Goal: Find specific page/section: Find specific page/section

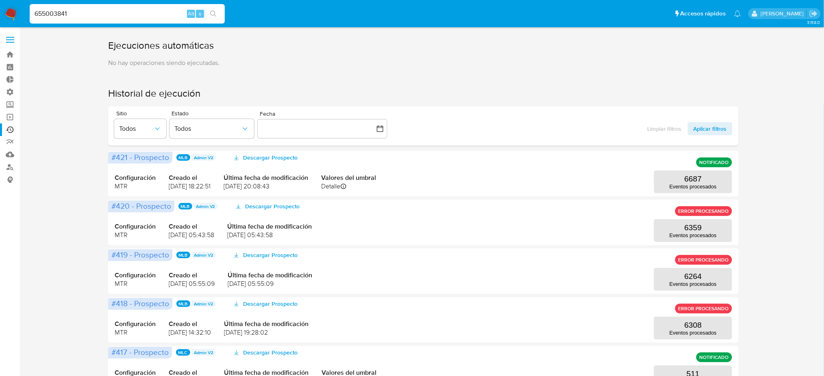
type input "655003841"
click at [218, 13] on button "search-icon" at bounding box center [213, 13] width 17 height 11
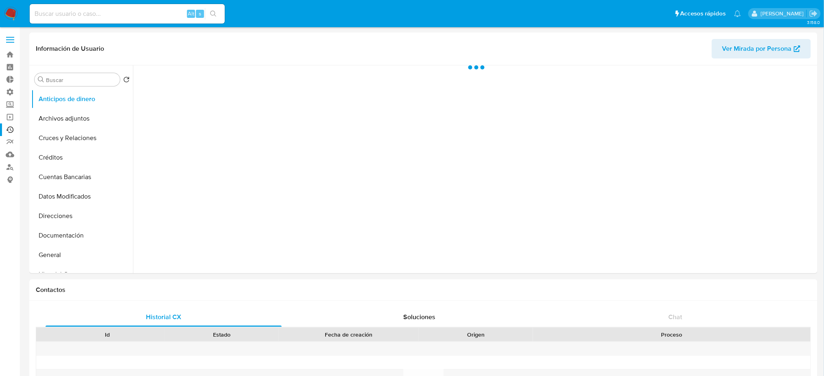
select select "10"
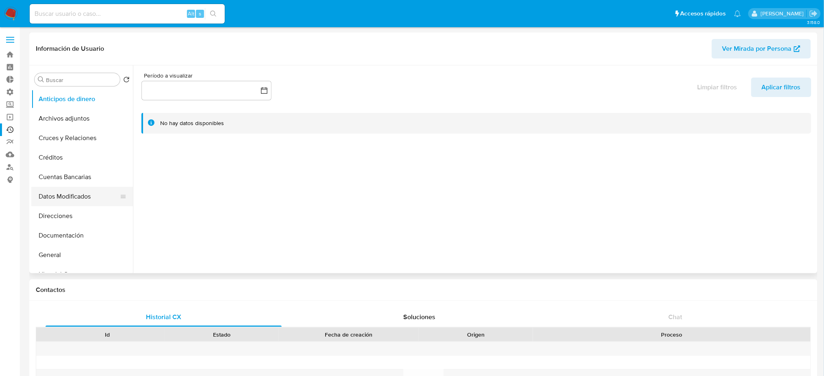
scroll to position [108, 0]
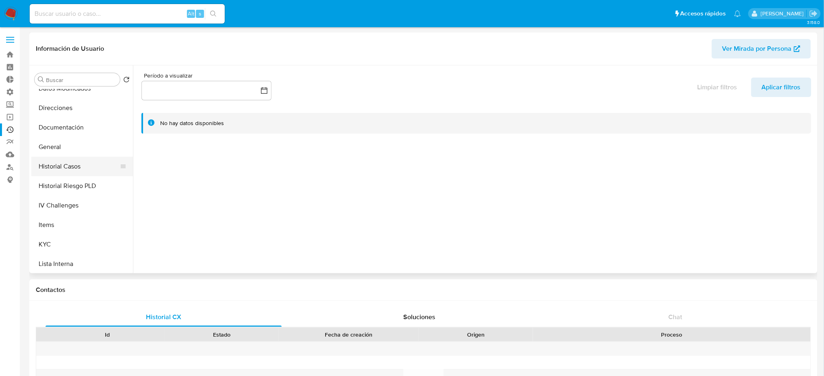
click at [88, 170] on button "Historial Casos" at bounding box center [78, 167] width 95 height 20
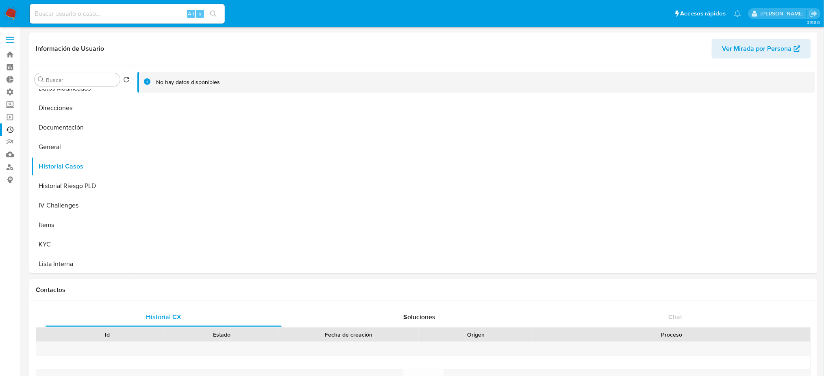
click at [101, 13] on input at bounding box center [127, 14] width 195 height 11
paste input "2023746152"
type input "2023746152"
click at [209, 9] on button "search-icon" at bounding box center [213, 13] width 17 height 11
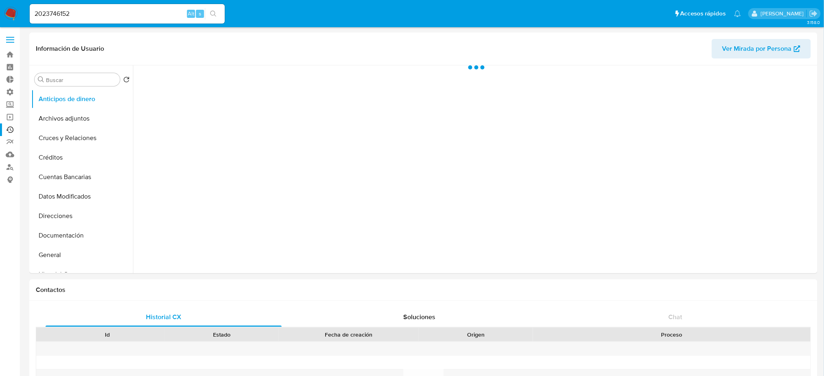
select select "10"
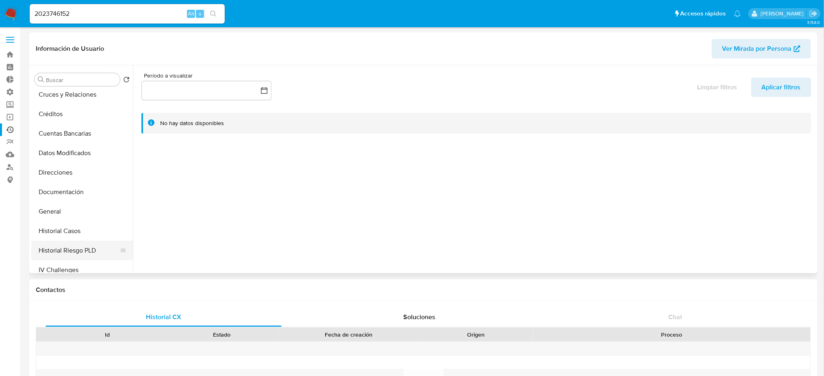
scroll to position [108, 0]
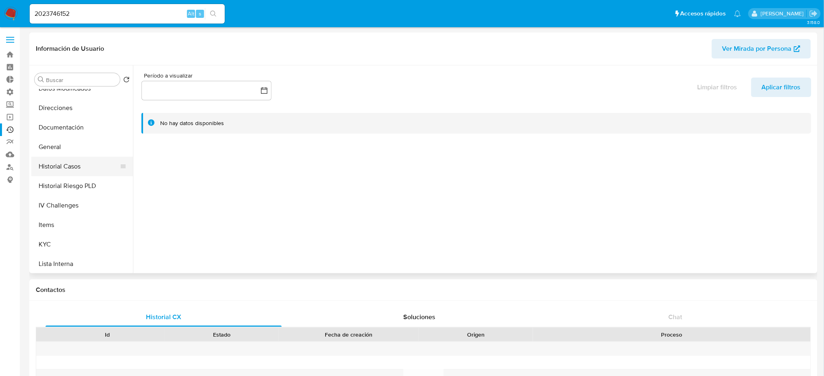
click at [96, 174] on button "Historial Casos" at bounding box center [78, 167] width 95 height 20
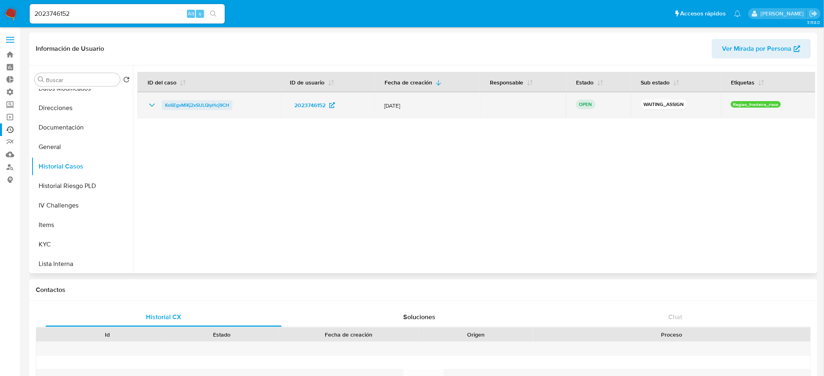
drag, startPoint x: 253, startPoint y: 104, endPoint x: 163, endPoint y: 109, distance: 90.4
click at [163, 109] on div "Ks6EgvMiKj2xSULQlyHcj9CH" at bounding box center [208, 105] width 123 height 10
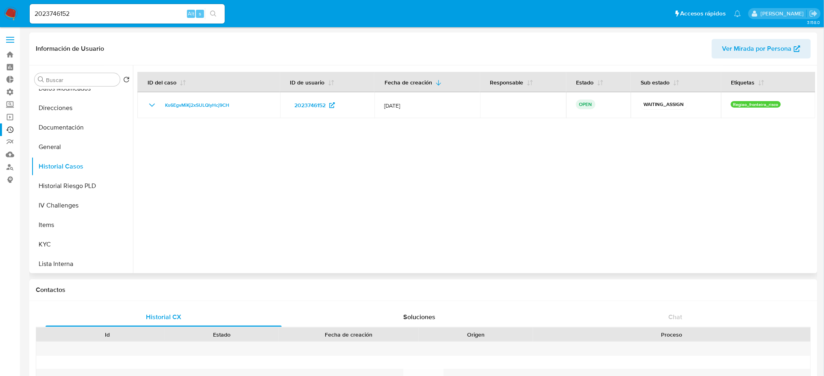
click at [339, 215] on div at bounding box center [474, 169] width 683 height 208
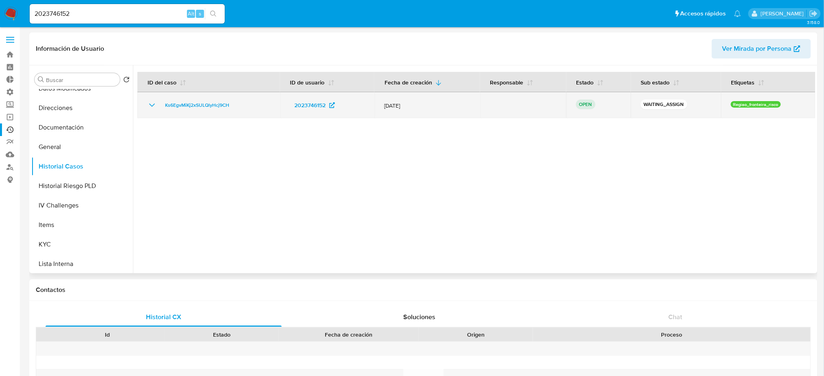
click at [152, 107] on icon "Mostrar/Ocultar" at bounding box center [152, 105] width 10 height 10
click at [156, 106] on icon "Mostrar/Ocultar" at bounding box center [152, 105] width 10 height 10
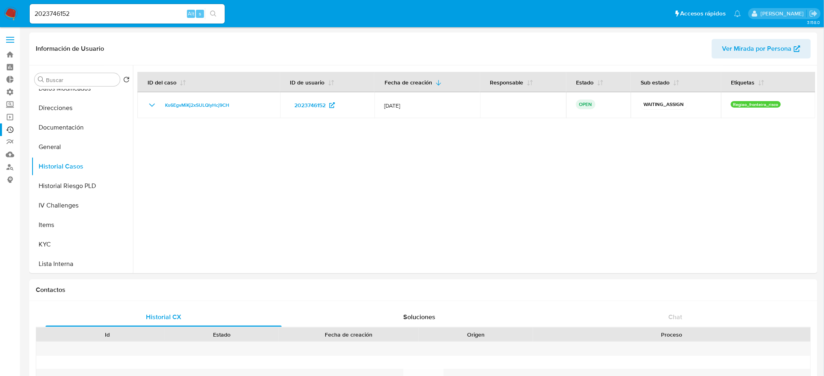
drag, startPoint x: 87, startPoint y: 19, endPoint x: 43, endPoint y: 11, distance: 45.4
click at [43, 11] on div "2023746152 Alt s" at bounding box center [127, 14] width 195 height 20
drag, startPoint x: 97, startPoint y: 13, endPoint x: 0, endPoint y: 6, distance: 97.0
click at [0, 6] on nav "Pausado Ver notificaciones 2023746152 Alt s Accesos rápidos Presiona las siguie…" at bounding box center [412, 13] width 824 height 27
paste input "614013883"
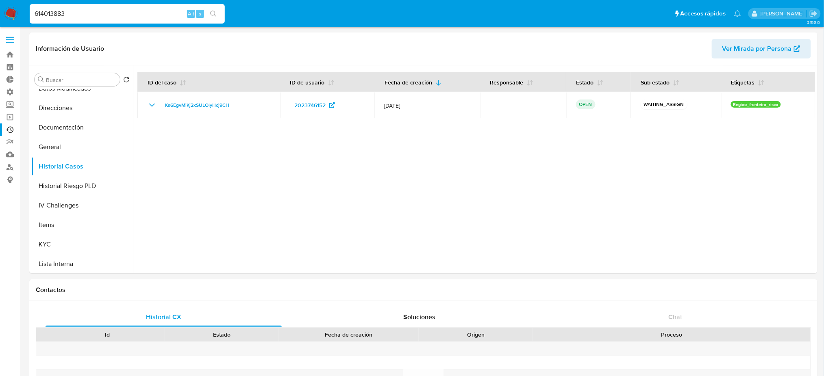
type input "614013883"
click at [214, 13] on icon "search-icon" at bounding box center [213, 14] width 7 height 7
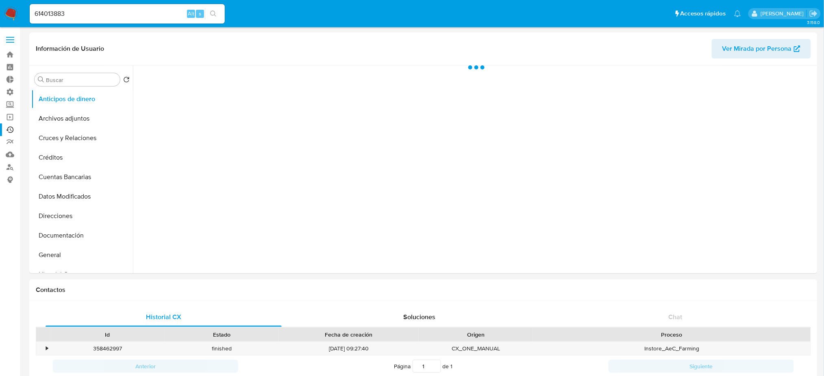
select select "10"
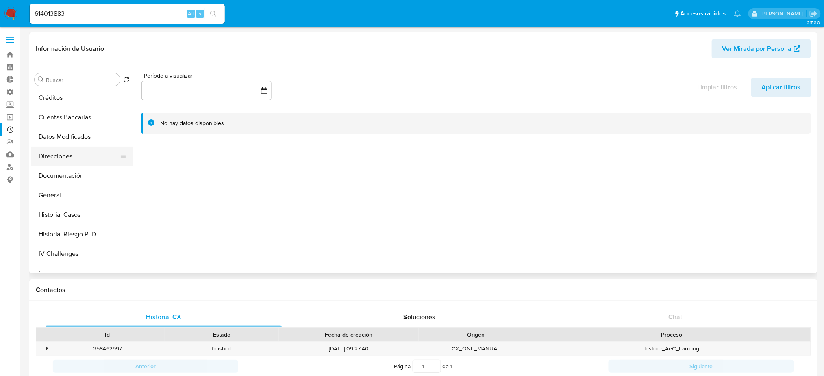
scroll to position [108, 0]
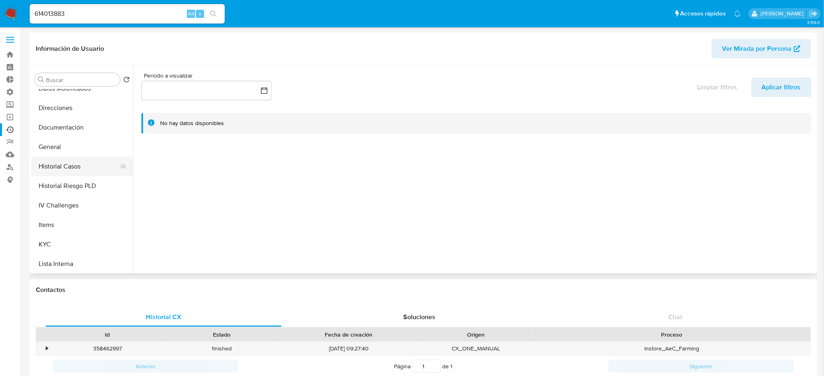
click at [93, 172] on button "Historial Casos" at bounding box center [78, 167] width 95 height 20
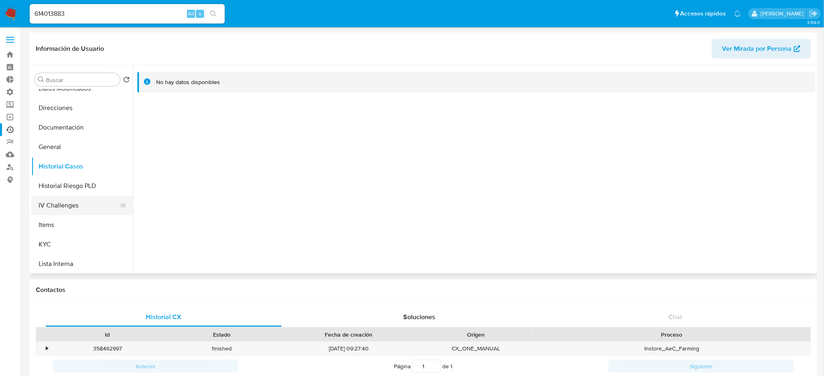
click at [81, 204] on button "IV Challenges" at bounding box center [78, 206] width 95 height 20
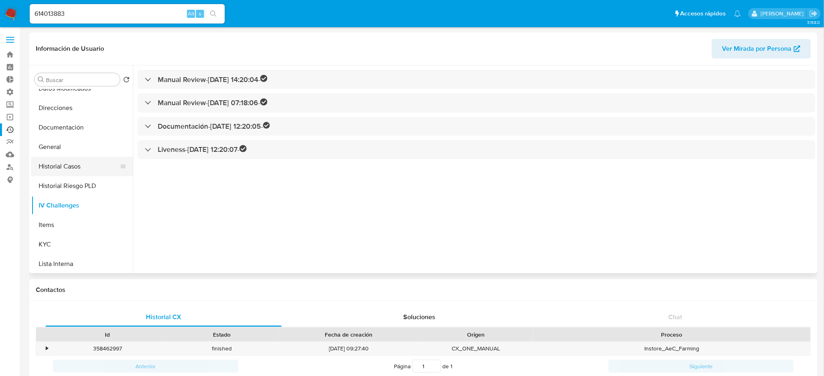
click at [77, 164] on button "Historial Casos" at bounding box center [78, 167] width 95 height 20
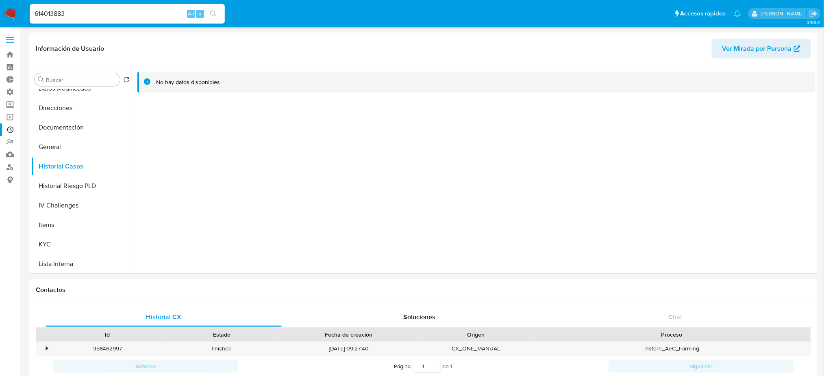
drag, startPoint x: 30, startPoint y: 3, endPoint x: 0, endPoint y: 0, distance: 30.2
click at [0, 0] on nav "Pausado Ver notificaciones 614013883 Alt s Accesos rápidos Presiona las siguien…" at bounding box center [412, 13] width 824 height 27
paste input "1786220161"
type input "1786220161"
click at [212, 11] on icon "search-icon" at bounding box center [213, 14] width 7 height 7
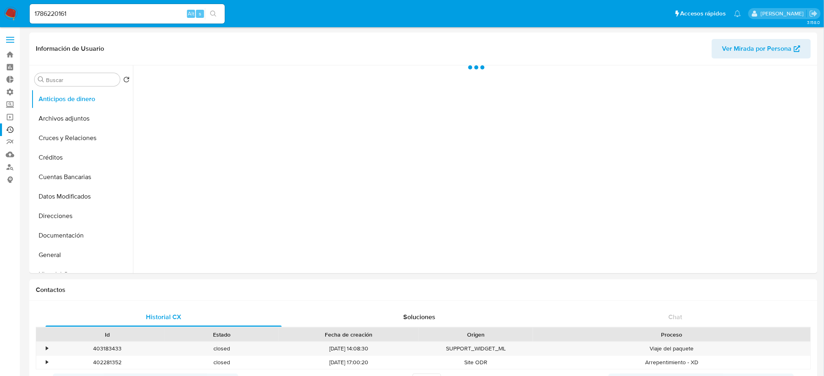
select select "10"
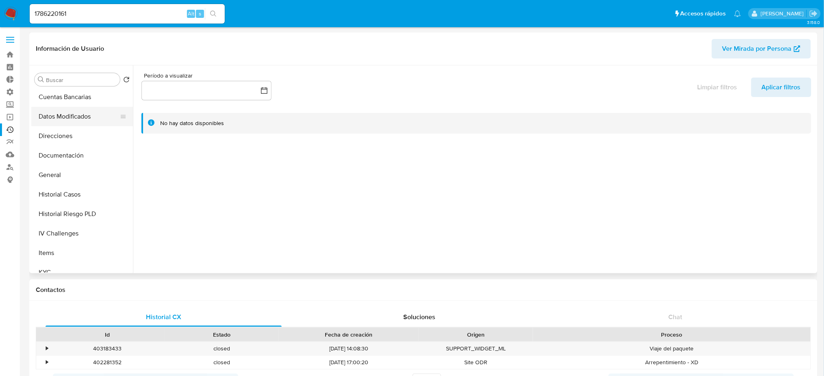
scroll to position [163, 0]
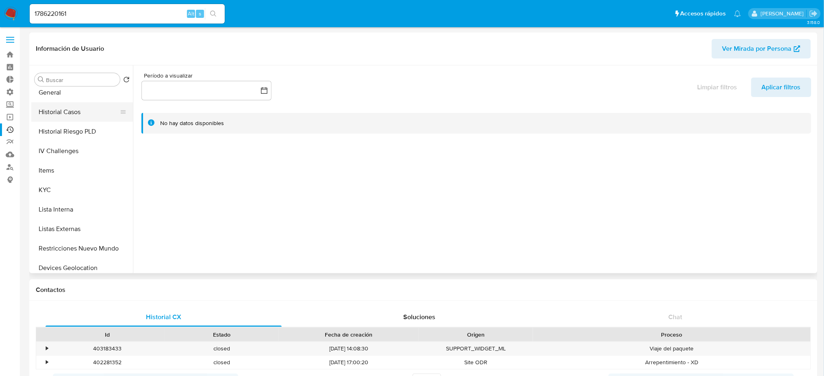
click at [87, 114] on button "Historial Casos" at bounding box center [78, 112] width 95 height 20
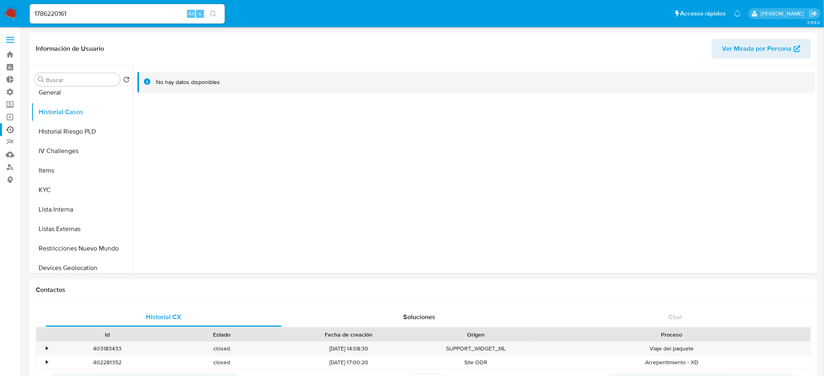
drag, startPoint x: 93, startPoint y: 19, endPoint x: 63, endPoint y: 11, distance: 31.2
click at [63, 11] on div "1786220161 Alt s" at bounding box center [127, 14] width 195 height 20
click at [98, 11] on input "6117862201" at bounding box center [127, 14] width 195 height 11
drag, startPoint x: 63, startPoint y: 15, endPoint x: 0, endPoint y: 7, distance: 63.9
click at [0, 7] on nav "Pausado Ver notificaciones 6117862201 Alt s Accesos rápidos Presiona las siguie…" at bounding box center [412, 13] width 824 height 27
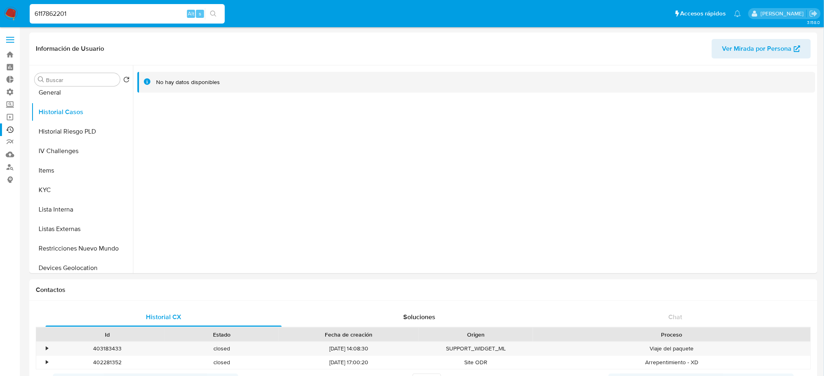
paste input "465478662"
type input "465478662"
click at [216, 13] on icon "search-icon" at bounding box center [213, 14] width 7 height 7
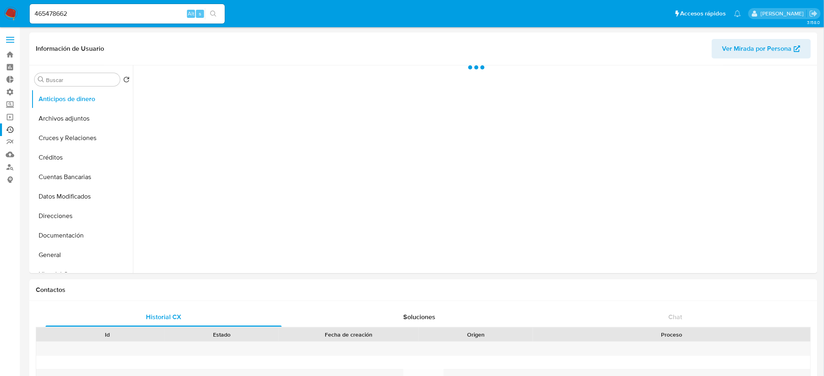
select select "10"
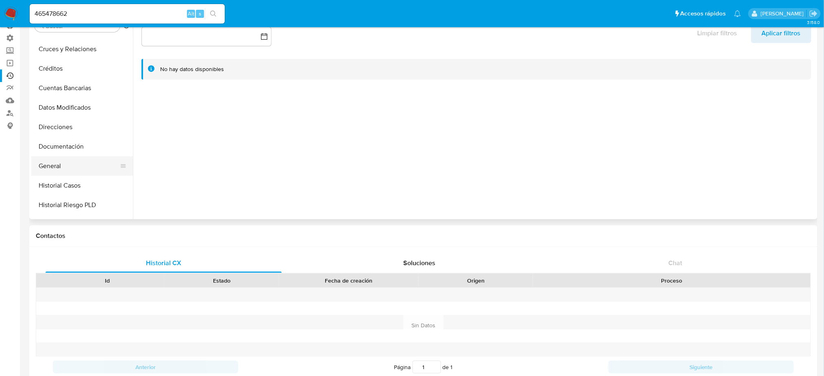
scroll to position [54, 0]
click at [81, 159] on button "Historial Casos" at bounding box center [78, 167] width 95 height 20
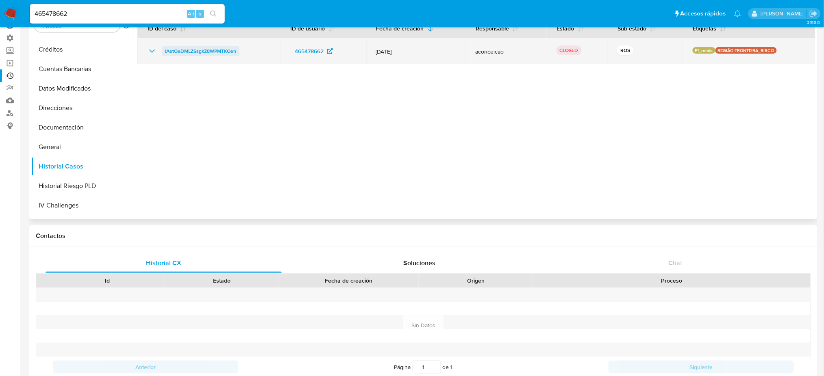
drag, startPoint x: 241, startPoint y: 54, endPoint x: 171, endPoint y: 56, distance: 70.4
click at [171, 56] on div "IAetQeDMLZSsgkZ8WPMTKQen" at bounding box center [209, 51] width 124 height 10
click at [248, 53] on div "IAetQeDMLZSsgkZ8WPMTKQen" at bounding box center [209, 51] width 124 height 10
drag, startPoint x: 245, startPoint y: 53, endPoint x: 164, endPoint y: 55, distance: 80.9
click at [164, 55] on div "IAetQeDMLZSsgkZ8WPMTKQen" at bounding box center [209, 51] width 124 height 10
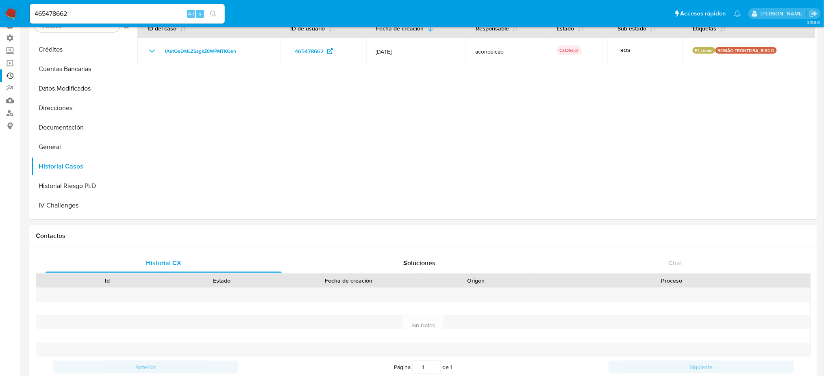
click at [144, 4] on div "465478662 Alt s" at bounding box center [127, 14] width 195 height 20
drag, startPoint x: 142, startPoint y: 14, endPoint x: 25, endPoint y: 16, distance: 117.1
click at [25, 16] on nav "Pausado Ver notificaciones 465478662 Alt s Accesos rápidos Presiona las siguien…" at bounding box center [412, 13] width 824 height 27
paste input "534493403"
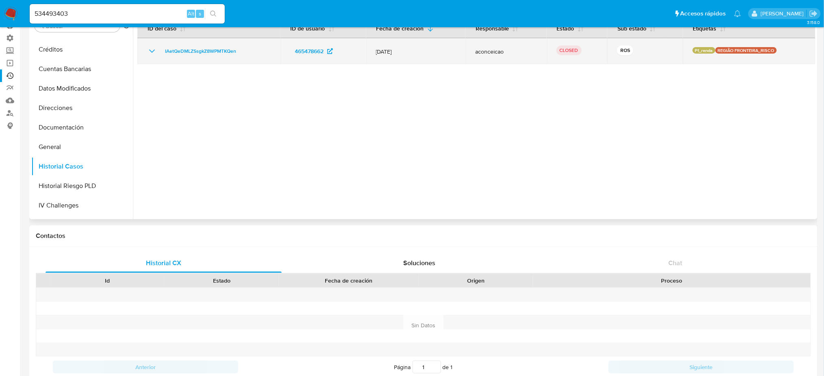
drag, startPoint x: 376, startPoint y: 50, endPoint x: 407, endPoint y: 51, distance: 30.9
click at [407, 51] on span "12/Jul/2025" at bounding box center [416, 51] width 80 height 7
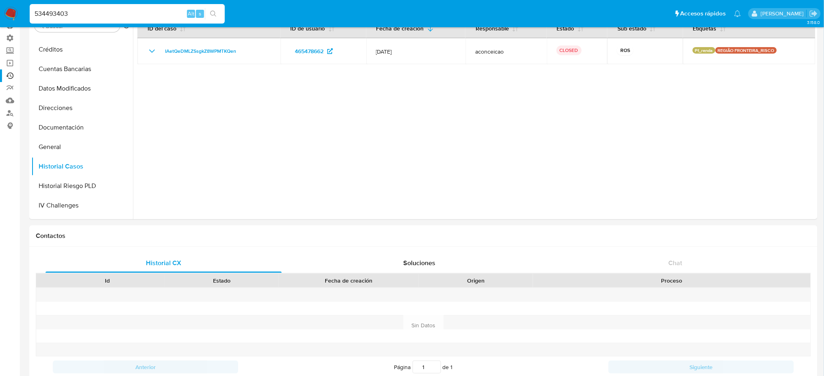
drag, startPoint x: 118, startPoint y: 12, endPoint x: 0, endPoint y: 5, distance: 118.1
click at [0, 5] on nav "Pausado Ver notificaciones 534493403 Alt s Accesos rápidos Presiona las siguien…" at bounding box center [412, 13] width 824 height 27
paste input "ROS"
type input "534493403"
click at [94, 13] on input "534493403" at bounding box center [127, 14] width 195 height 11
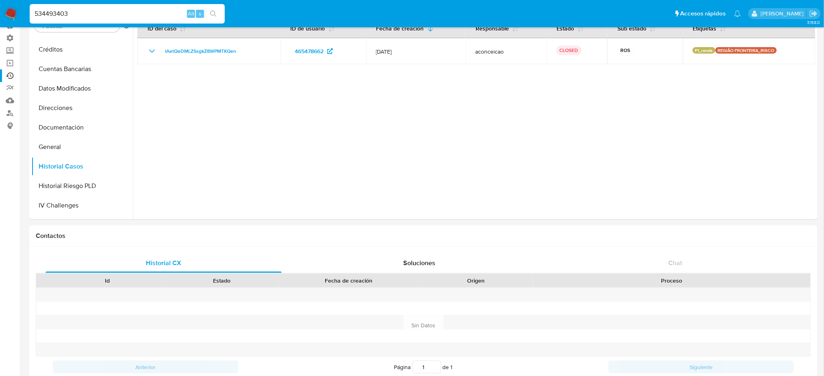
click at [216, 12] on icon "search-icon" at bounding box center [213, 14] width 7 height 7
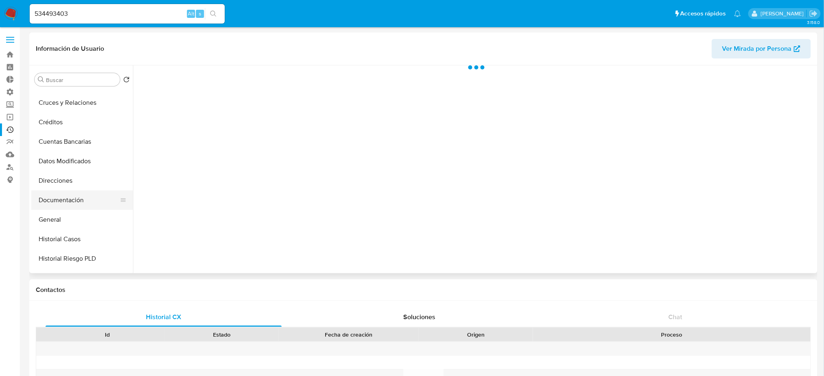
scroll to position [54, 0]
select select "10"
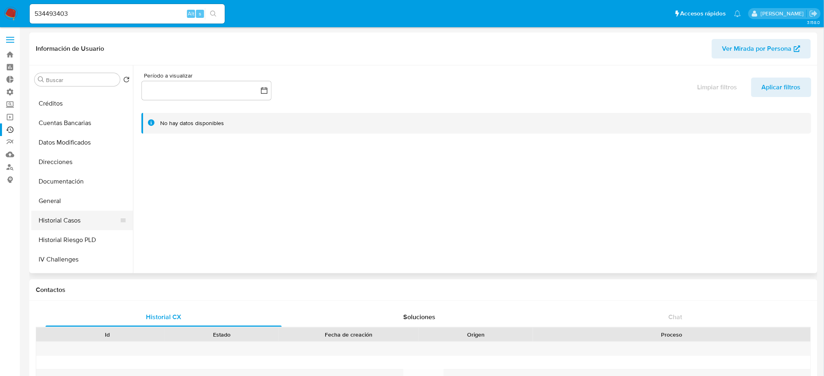
click at [107, 219] on button "Historial Casos" at bounding box center [78, 221] width 95 height 20
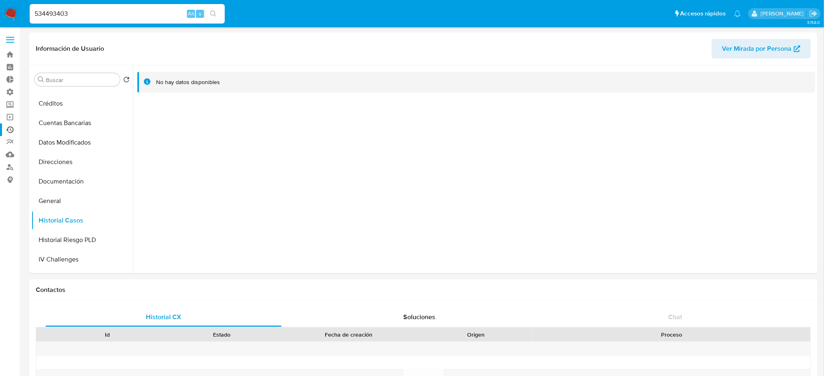
drag, startPoint x: 117, startPoint y: 15, endPoint x: 17, endPoint y: 11, distance: 100.1
click at [13, 11] on nav "Pausado Ver notificaciones 534493403 Alt s Accesos rápidos Presiona las siguien…" at bounding box center [412, 13] width 824 height 27
paste input "1188129787"
type input "1188129787"
click at [215, 12] on icon "search-icon" at bounding box center [213, 14] width 6 height 6
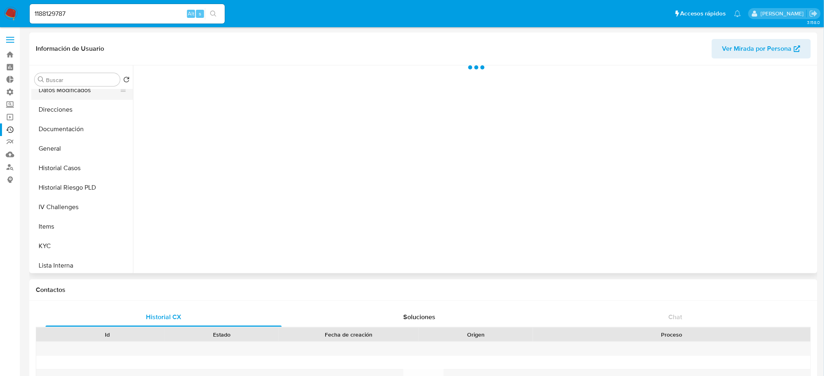
scroll to position [108, 0]
select select "10"
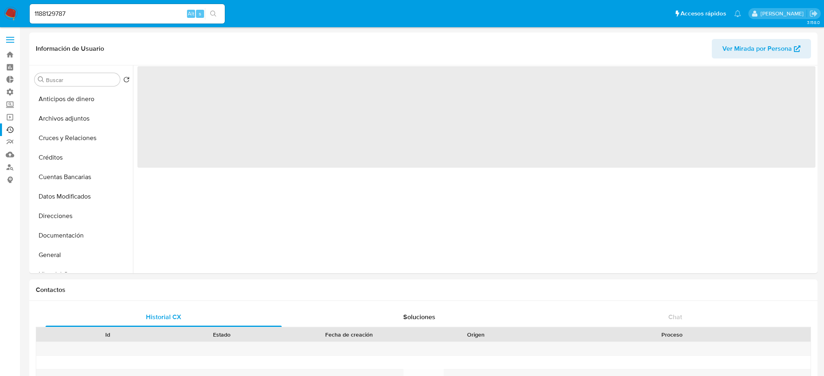
select select "10"
click at [91, 265] on button "Historial Casos" at bounding box center [78, 275] width 95 height 20
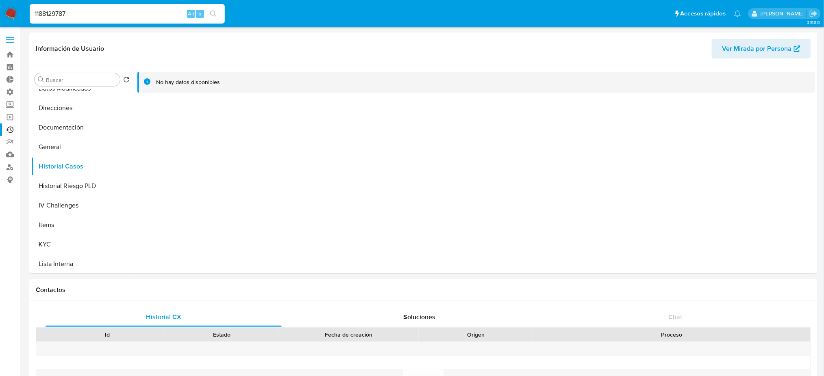
drag, startPoint x: 135, startPoint y: 11, endPoint x: 192, endPoint y: 6, distance: 56.8
click at [0, 11] on nav "Pausado Ver notificaciones 1188129787 Alt s Accesos rápidos Presiona las siguie…" at bounding box center [412, 13] width 824 height 27
paste input "378827653"
click at [222, 10] on input "378827653" at bounding box center [127, 14] width 195 height 11
type input "378827653"
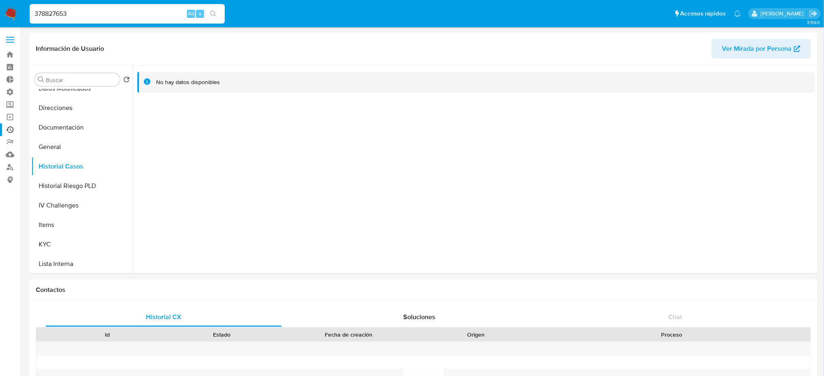
click at [215, 13] on icon "search-icon" at bounding box center [213, 14] width 6 height 6
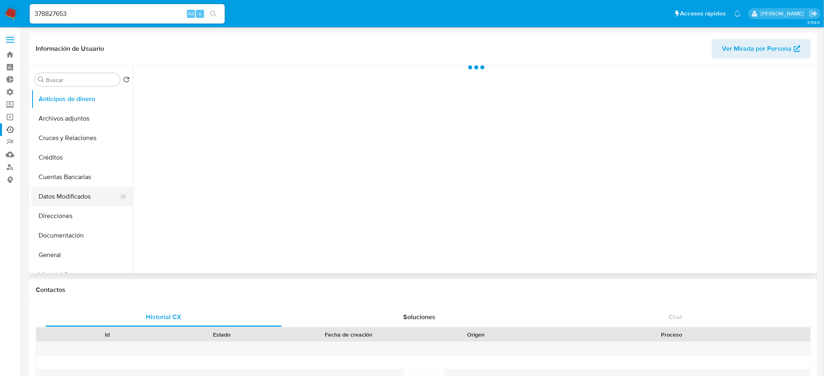
select select "10"
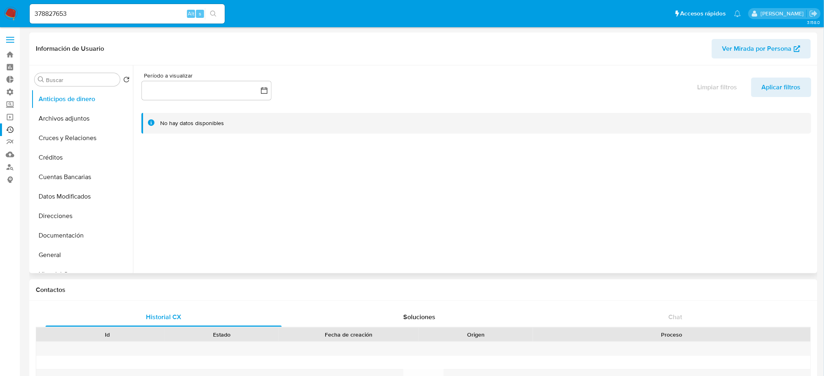
scroll to position [163, 0]
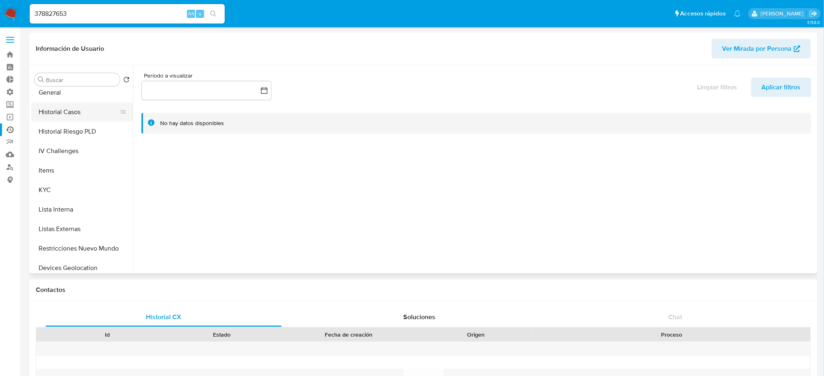
click at [75, 116] on button "Historial Casos" at bounding box center [78, 112] width 95 height 20
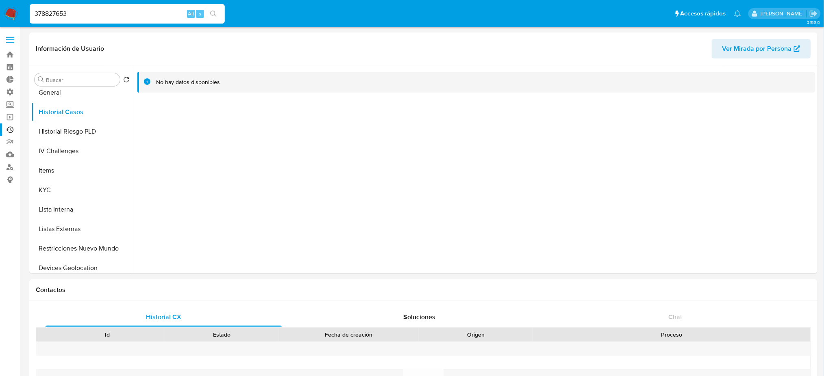
drag, startPoint x: 90, startPoint y: 15, endPoint x: 0, endPoint y: 11, distance: 90.4
click at [0, 11] on nav "Pausado Ver notificaciones 378827653 Alt s Accesos rápidos Presiona las siguien…" at bounding box center [412, 13] width 824 height 27
paste input "1090742745"
type input "1090742745"
click at [217, 15] on button "search-icon" at bounding box center [213, 13] width 17 height 11
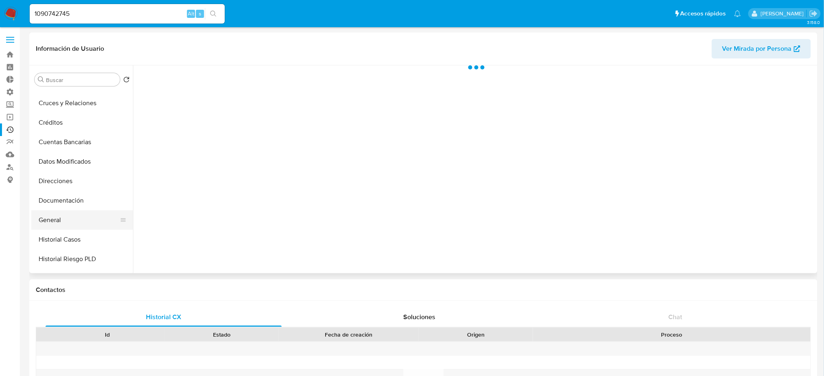
scroll to position [54, 0]
select select "10"
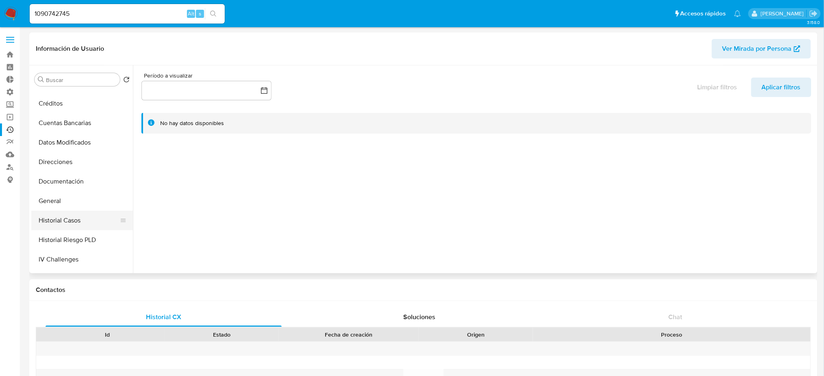
click at [98, 221] on button "Historial Casos" at bounding box center [78, 221] width 95 height 20
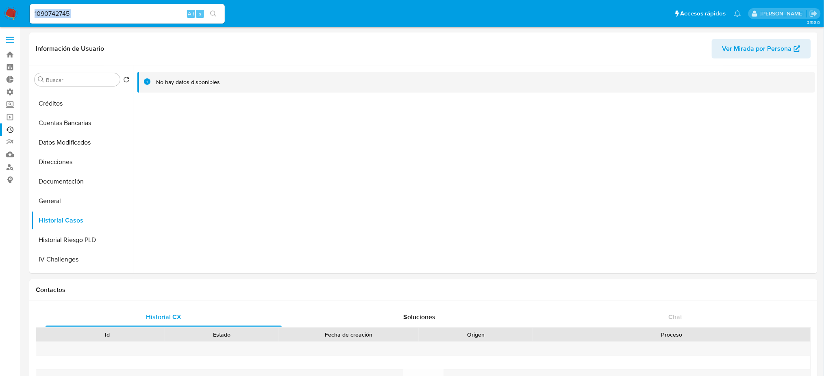
drag, startPoint x: 117, startPoint y: 9, endPoint x: 47, endPoint y: 0, distance: 70.9
click at [48, 0] on nav "Pausado Ver notificaciones 1090742745 Alt s Accesos rápidos Presiona las siguie…" at bounding box center [412, 13] width 824 height 27
click at [138, 15] on input "1090742745" at bounding box center [127, 14] width 195 height 11
click at [138, 17] on input "1090742745" at bounding box center [127, 14] width 195 height 11
drag, startPoint x: 139, startPoint y: 18, endPoint x: 0, endPoint y: 9, distance: 139.7
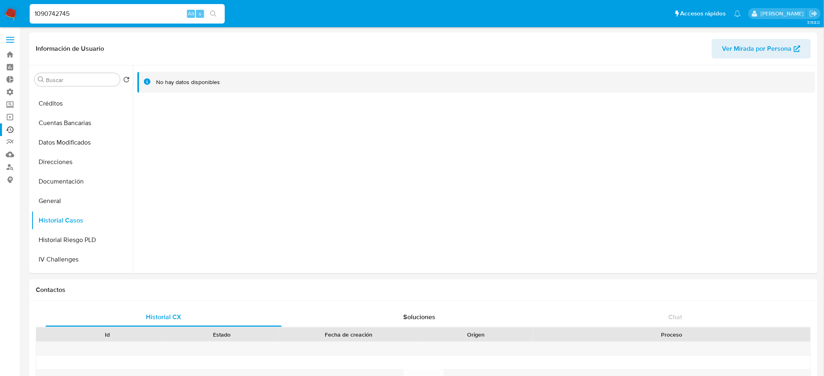
click at [0, 9] on nav "Pausado Ver notificaciones 1090742745 Alt s Accesos rápidos Presiona las siguie…" at bounding box center [412, 13] width 824 height 27
paste input "818618450"
type input "818618450"
click at [212, 11] on icon "search-icon" at bounding box center [213, 14] width 7 height 7
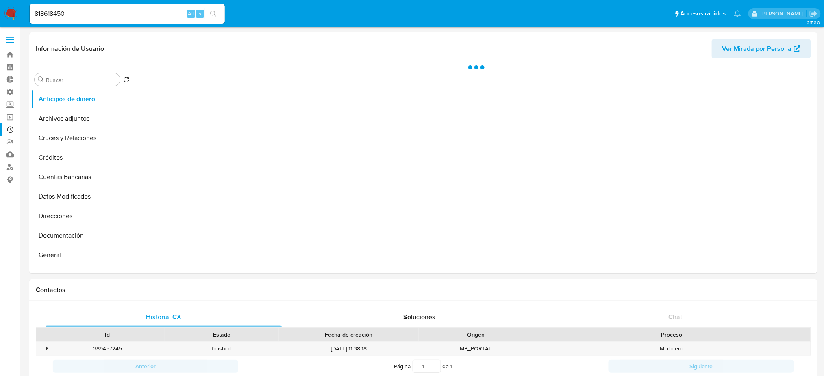
select select "10"
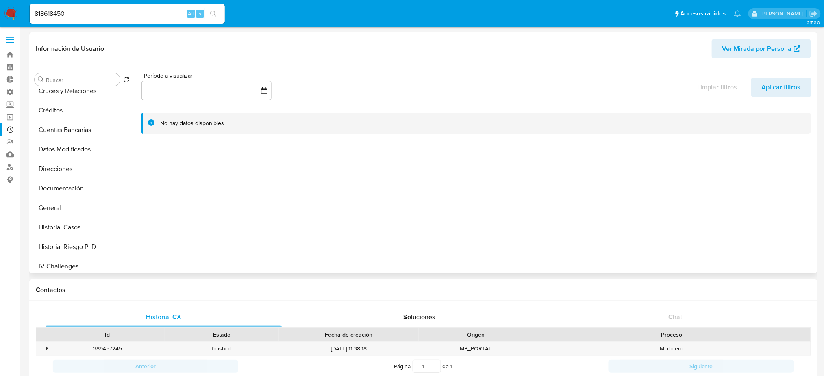
scroll to position [108, 0]
click at [93, 167] on button "Historial Casos" at bounding box center [78, 167] width 95 height 20
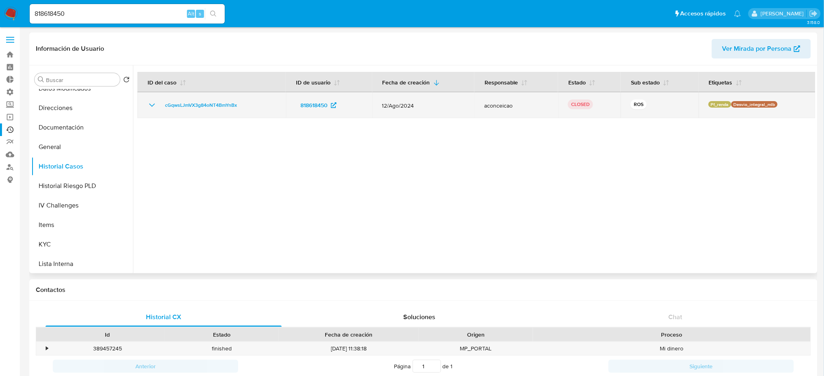
drag, startPoint x: 248, startPoint y: 109, endPoint x: 154, endPoint y: 109, distance: 93.9
click at [153, 109] on div "cGqwsLJmVX3g84oNT4BmYnBx" at bounding box center [211, 105] width 129 height 10
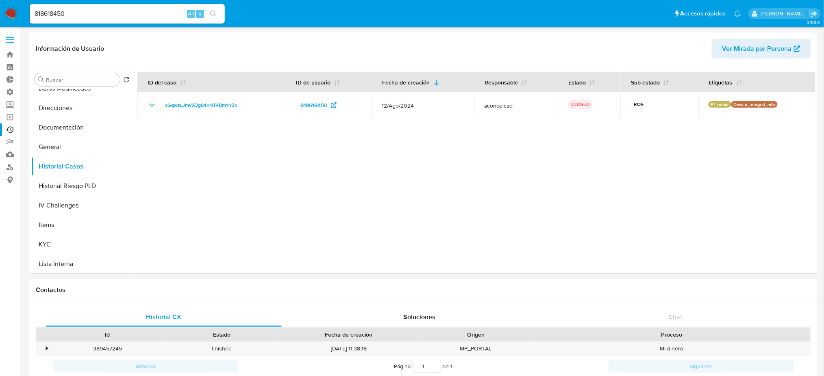
drag, startPoint x: 107, startPoint y: 10, endPoint x: 0, endPoint y: 5, distance: 106.6
click at [0, 5] on nav "Pausado Ver notificaciones 818618450 Alt s Accesos rápidos Presiona las siguien…" at bounding box center [412, 13] width 824 height 27
paste input "211321654"
type input "211321654"
click at [216, 10] on button "search-icon" at bounding box center [213, 13] width 17 height 11
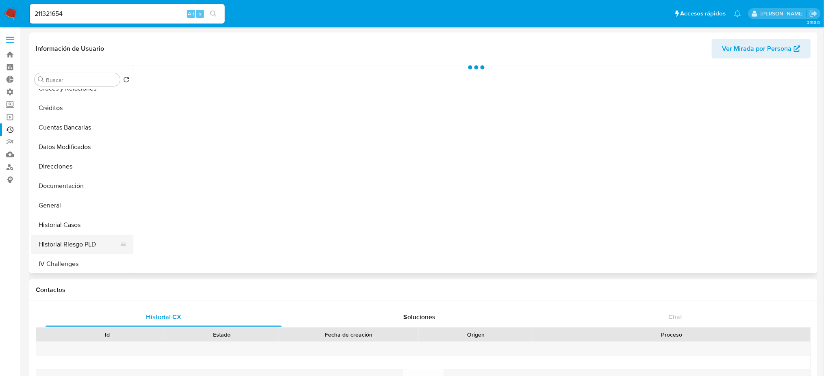
scroll to position [108, 0]
select select "10"
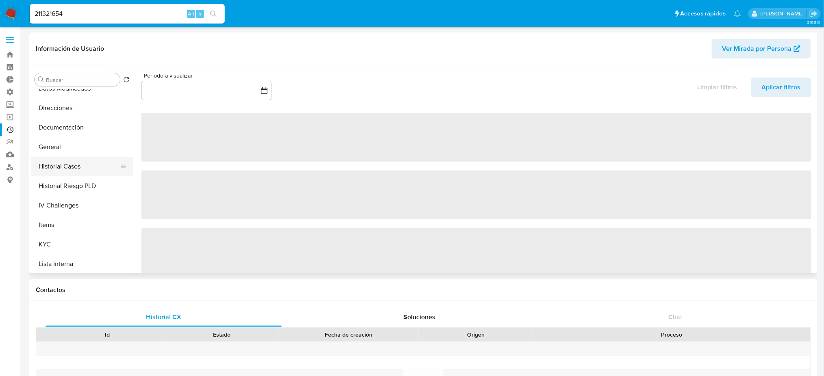
click at [92, 171] on button "Historial Casos" at bounding box center [78, 167] width 95 height 20
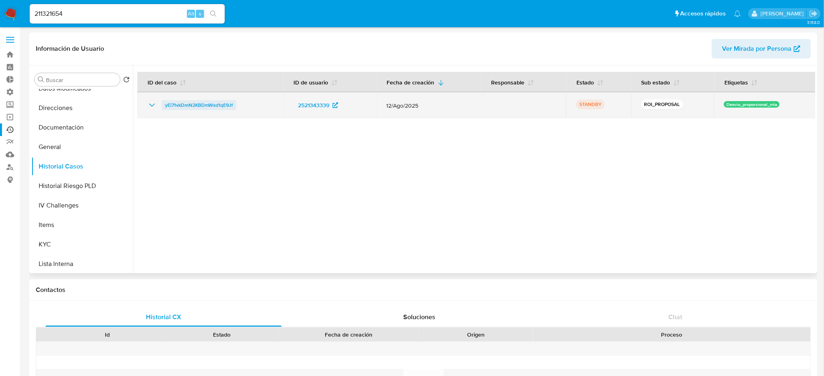
drag, startPoint x: 250, startPoint y: 107, endPoint x: 161, endPoint y: 108, distance: 89.0
click at [161, 108] on div "yEi71vkDmN2KBDmWxd1qE9Jf" at bounding box center [210, 105] width 126 height 10
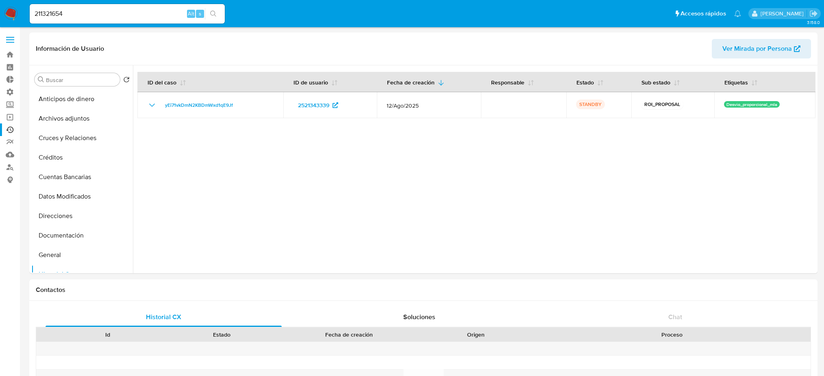
select select "10"
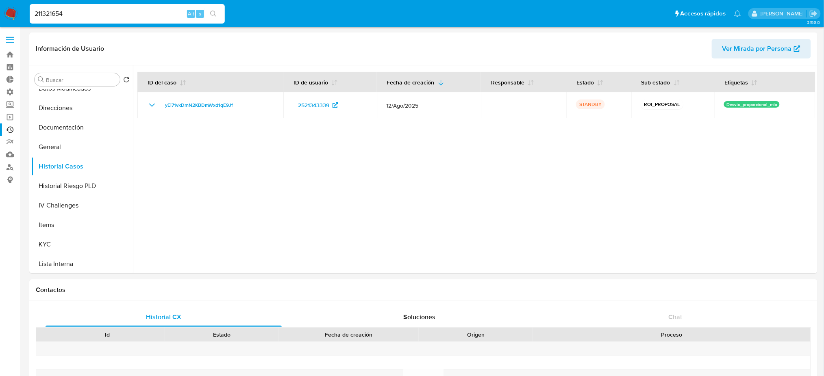
drag, startPoint x: 133, startPoint y: 13, endPoint x: 9, endPoint y: 7, distance: 123.7
click at [9, 7] on nav "Pausado Ver notificaciones 211321654 Alt s Accesos rápidos Presiona las siguien…" at bounding box center [412, 13] width 824 height 27
paste input "703954137"
type input "703954137"
click at [217, 13] on button "search-icon" at bounding box center [213, 13] width 17 height 11
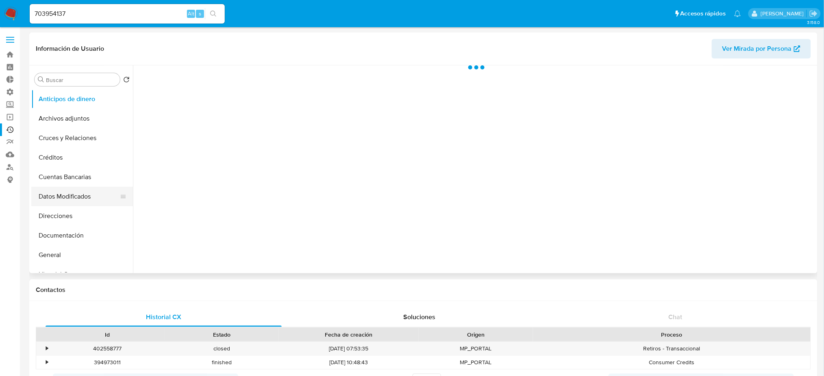
select select "10"
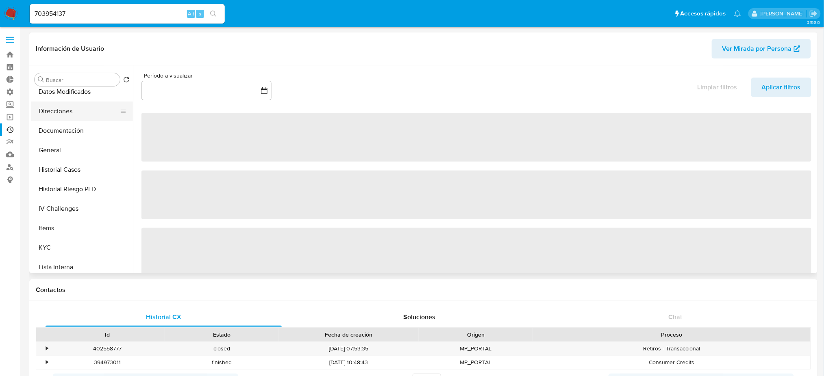
scroll to position [108, 0]
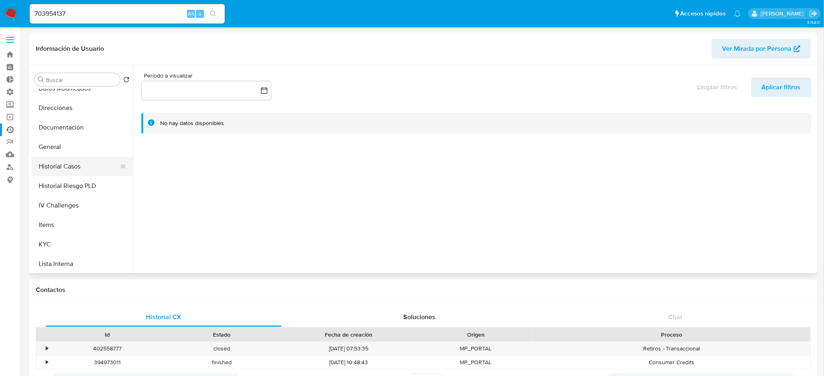
click at [111, 160] on button "Historial Casos" at bounding box center [78, 167] width 95 height 20
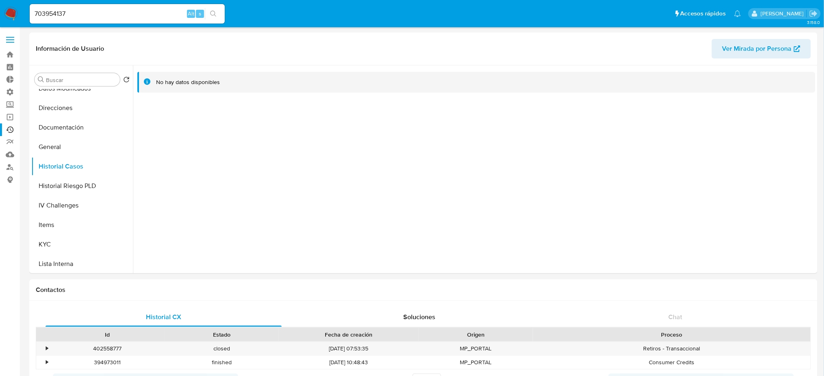
click at [93, 20] on div "703954137 Alt s" at bounding box center [127, 14] width 195 height 20
drag, startPoint x: 93, startPoint y: 13, endPoint x: 0, endPoint y: 5, distance: 93.0
click at [0, 5] on nav "Pausado Ver notificaciones 703954137 Alt s Accesos rápidos Presiona las siguien…" at bounding box center [412, 13] width 824 height 27
paste input "10132932"
type input "10132932"
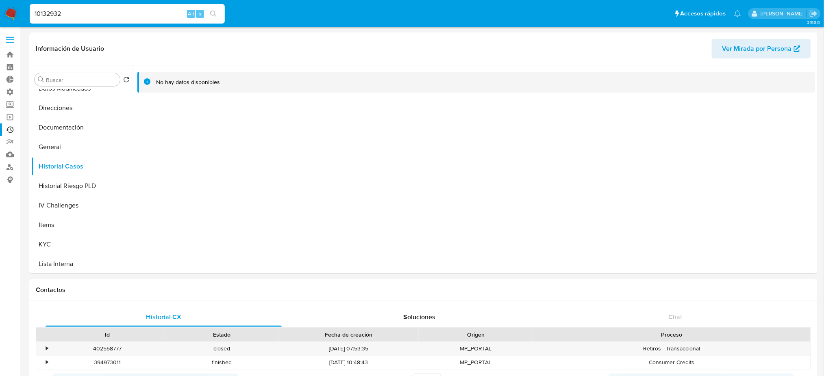
click at [215, 13] on icon "search-icon" at bounding box center [213, 14] width 6 height 6
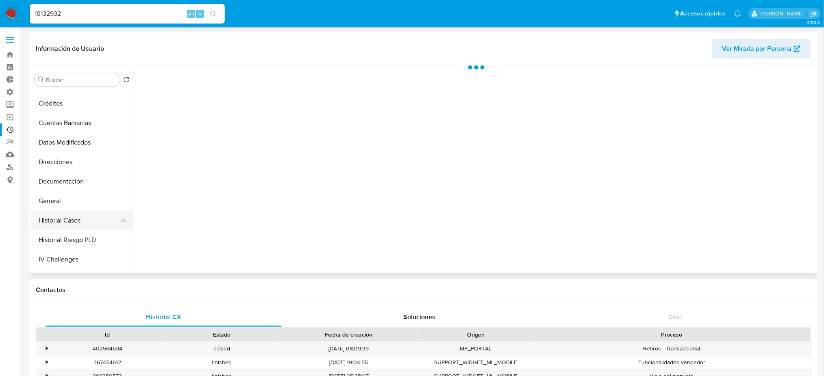
select select "10"
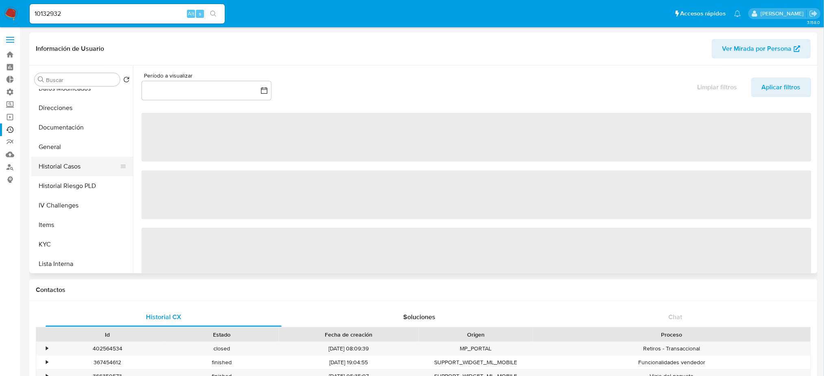
click at [76, 161] on button "Historial Casos" at bounding box center [78, 167] width 95 height 20
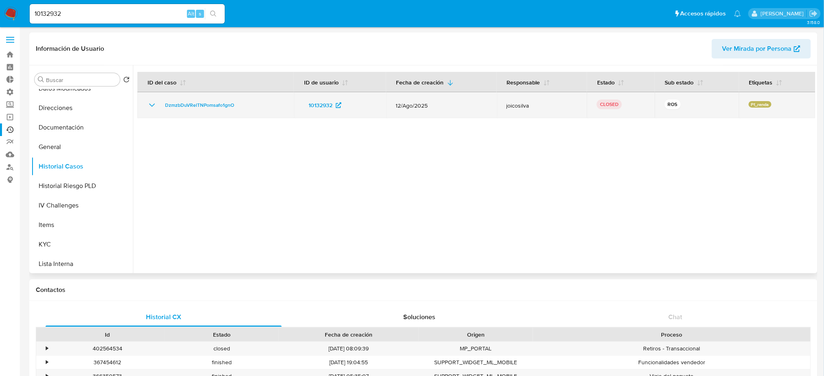
drag, startPoint x: 251, startPoint y: 109, endPoint x: 161, endPoint y: 107, distance: 90.3
click at [161, 107] on div "DzmzbDuVRelTNPomsafo1gnO" at bounding box center [215, 105] width 137 height 10
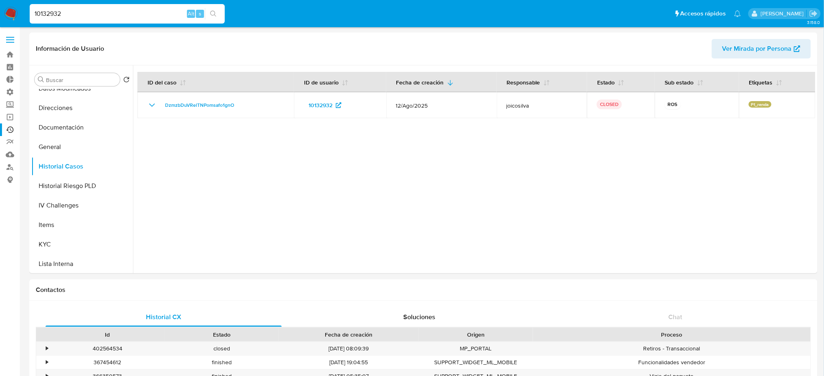
click at [128, 13] on input "10132932" at bounding box center [127, 14] width 195 height 11
drag, startPoint x: 96, startPoint y: 12, endPoint x: 0, endPoint y: 20, distance: 95.8
click at [0, 20] on nav "Pausado Ver notificaciones 10132932 Alt s Accesos rápidos Presiona las siguient…" at bounding box center [412, 13] width 824 height 27
paste input "499715987"
type input "499715987"
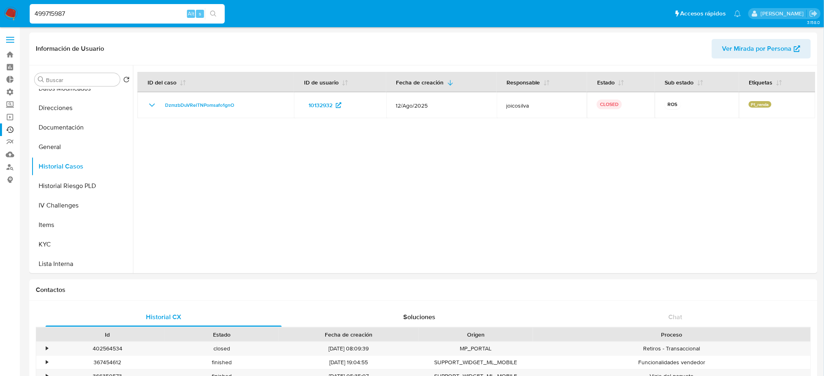
click at [213, 11] on icon "search-icon" at bounding box center [213, 14] width 7 height 7
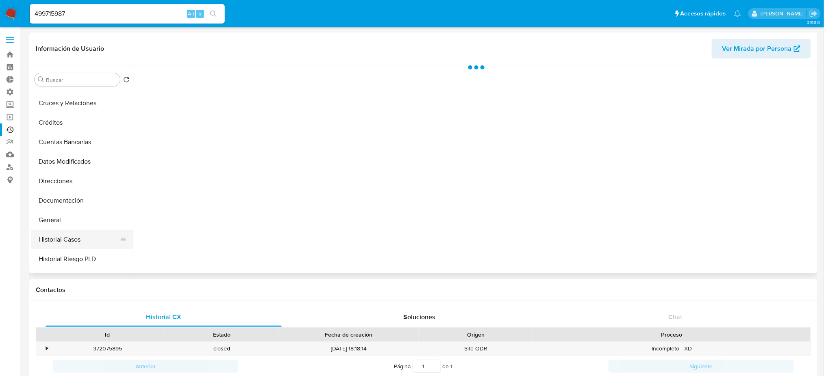
scroll to position [54, 0]
select select "10"
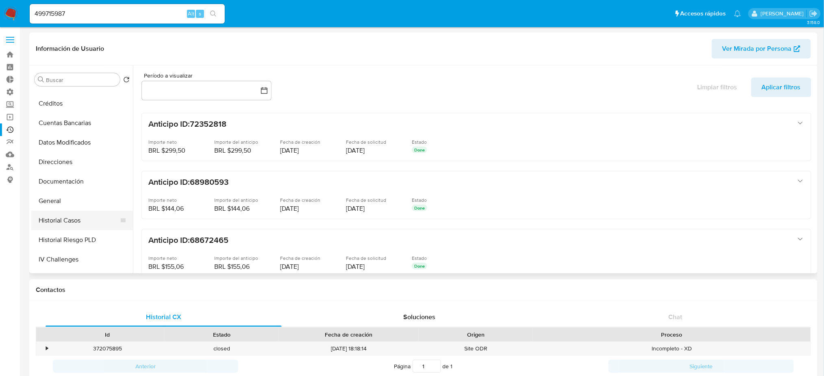
click at [88, 219] on button "Historial Casos" at bounding box center [78, 221] width 95 height 20
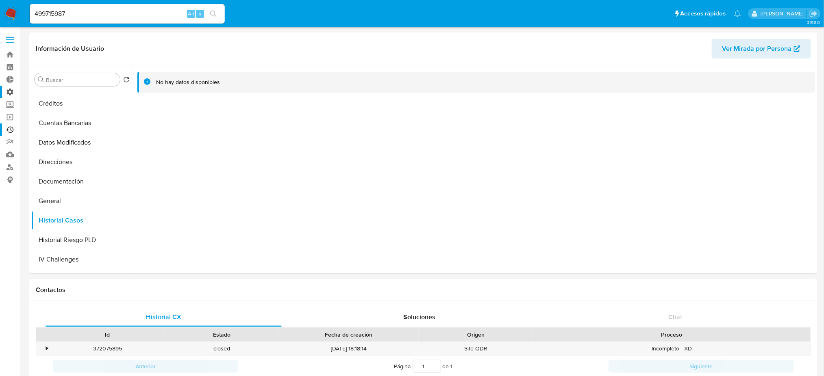
click at [13, 96] on label "Administración" at bounding box center [48, 92] width 97 height 13
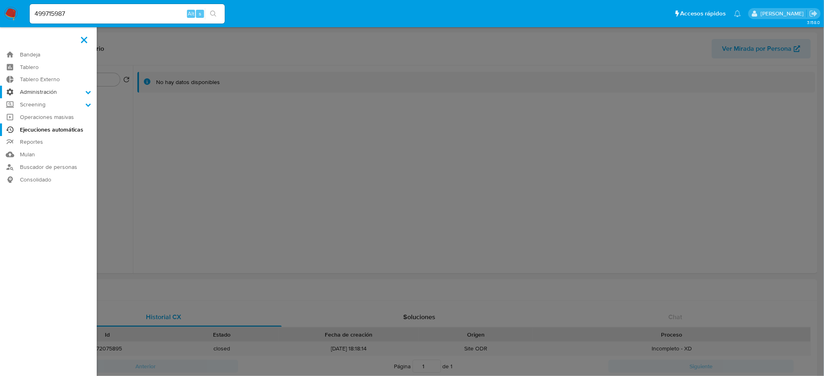
click at [0, 0] on input "Administración" at bounding box center [0, 0] width 0 height 0
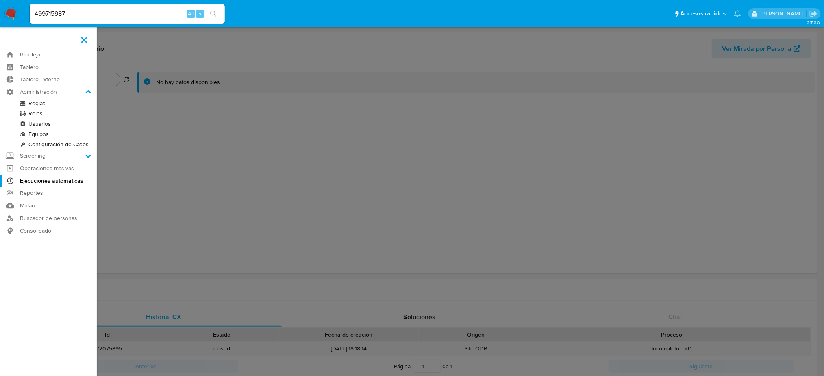
click at [42, 104] on link "Reglas" at bounding box center [48, 103] width 97 height 10
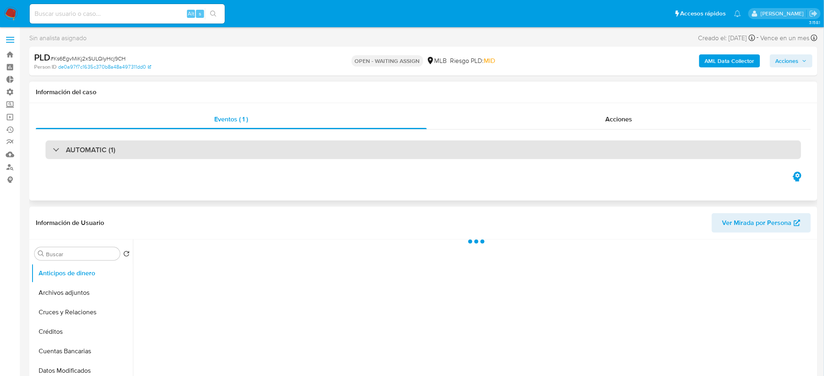
select select "10"
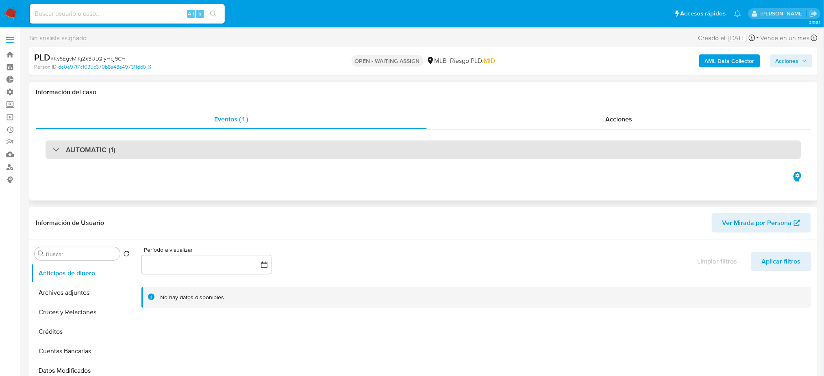
click at [213, 145] on div "AUTOMATIC (1)" at bounding box center [424, 150] width 756 height 19
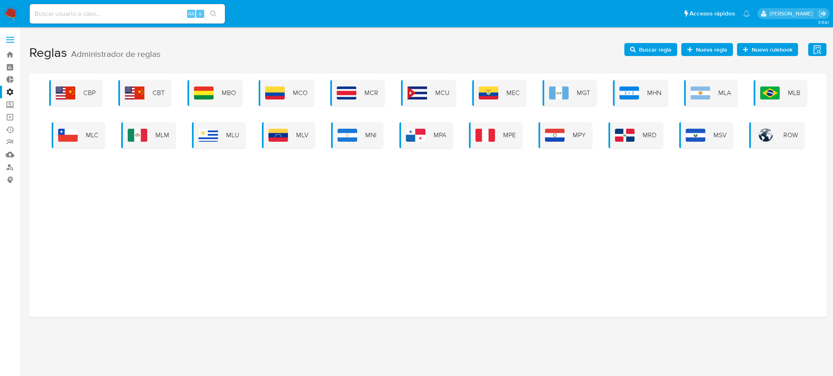
click at [500, 146] on div "MPE" at bounding box center [495, 135] width 53 height 26
